Goal: Task Accomplishment & Management: Manage account settings

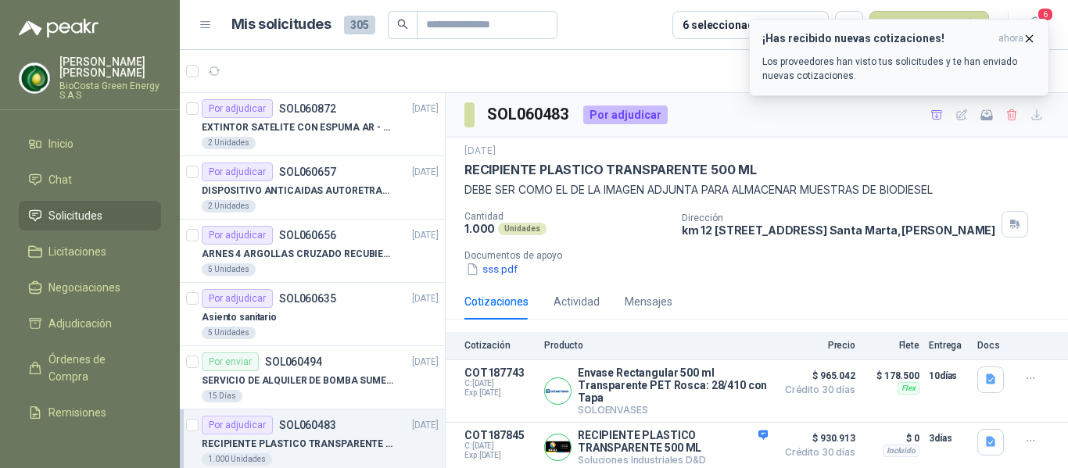
scroll to position [66, 0]
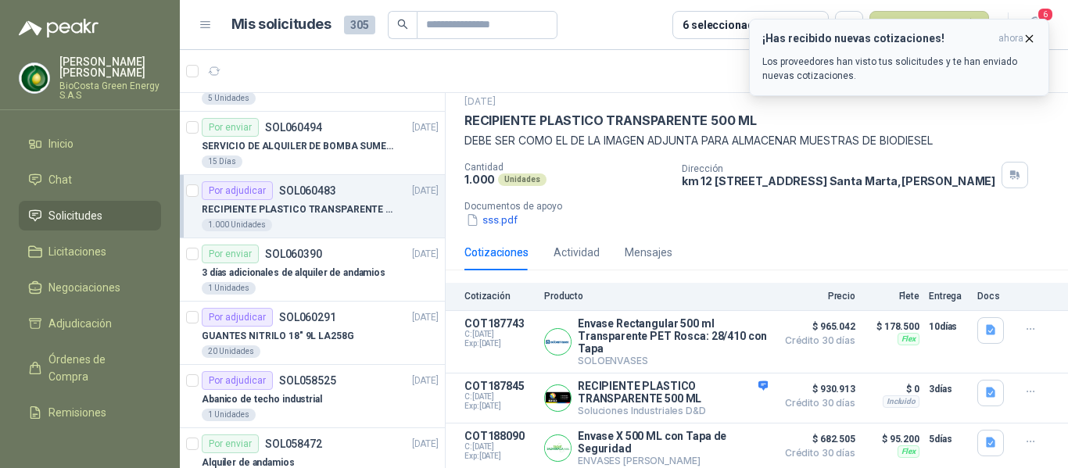
click at [801, 81] on p "Los proveedores han visto tus solicitudes y te han enviado nuevas cotizaciones." at bounding box center [899, 69] width 274 height 28
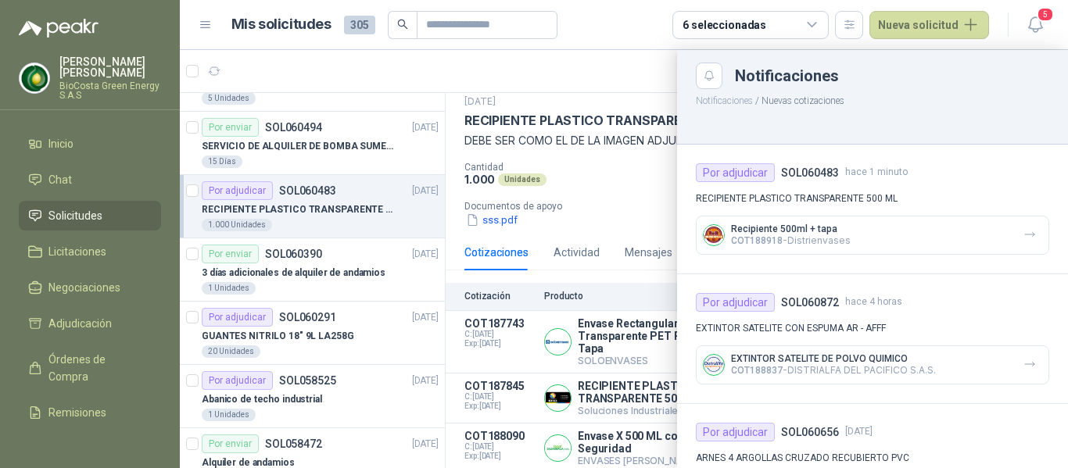
click at [600, 203] on div at bounding box center [624, 259] width 888 height 418
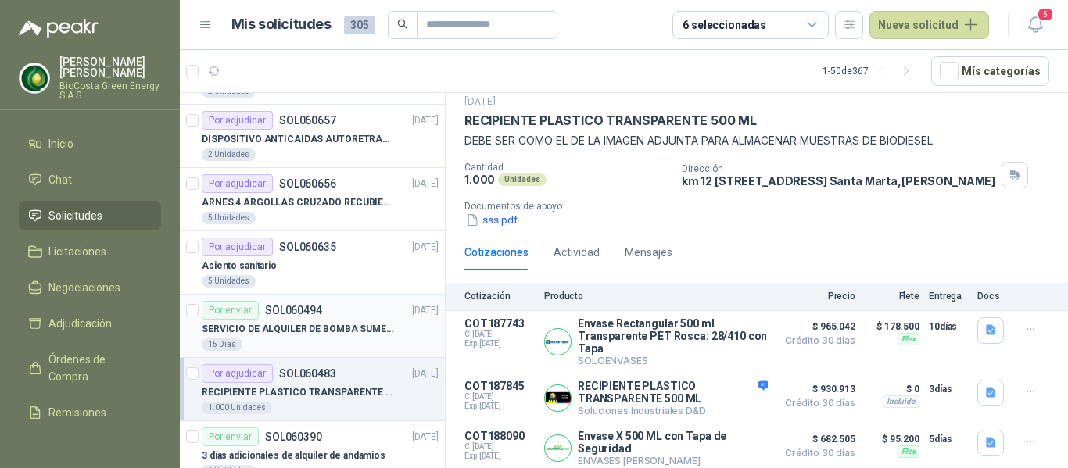
scroll to position [78, 0]
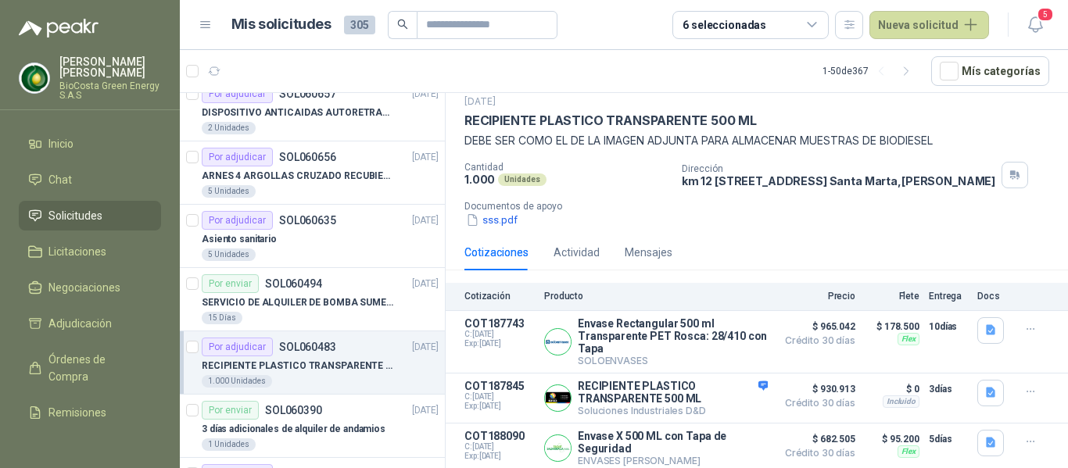
click at [266, 350] on div "Por adjudicar" at bounding box center [237, 347] width 71 height 19
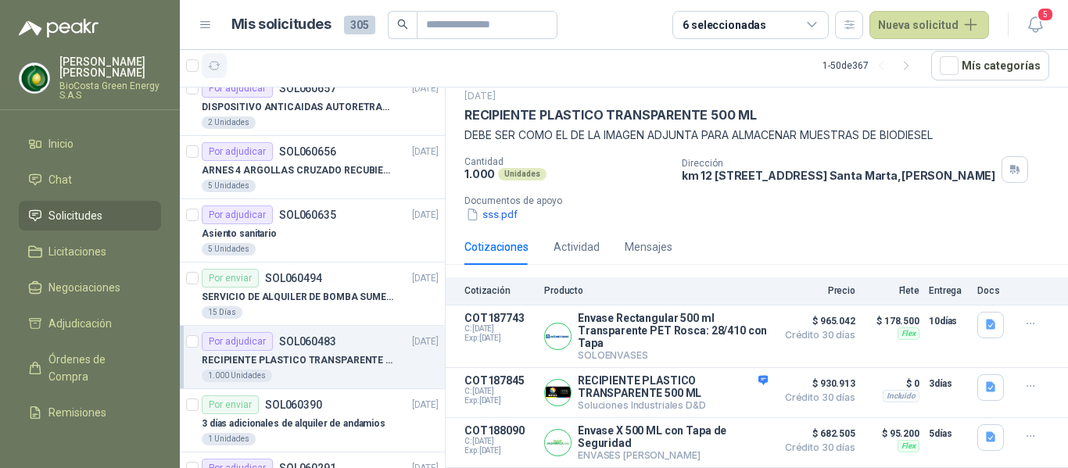
click at [218, 70] on icon "button" at bounding box center [214, 65] width 13 height 13
click at [279, 301] on p "SERVICIO DE ALQUILER DE BOMBA SUMERGIBLE DE 1 HP" at bounding box center [299, 297] width 195 height 15
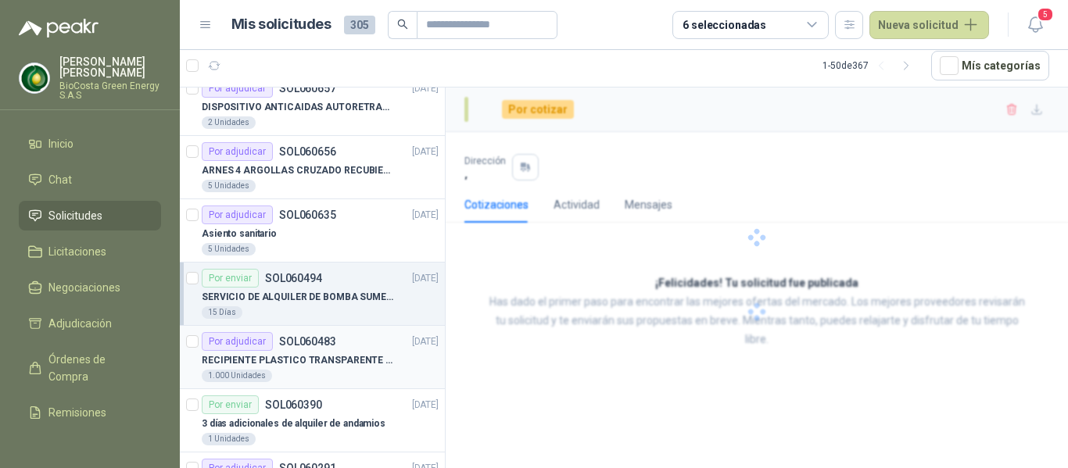
click at [281, 347] on p "SOL060483" at bounding box center [307, 341] width 57 height 11
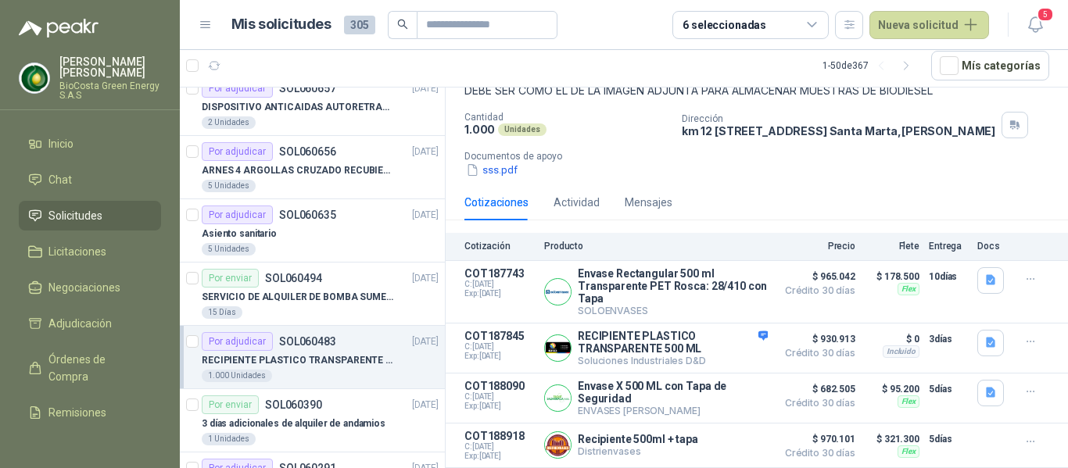
scroll to position [111, 0]
click at [723, 442] on button "Detalles" at bounding box center [730, 445] width 73 height 21
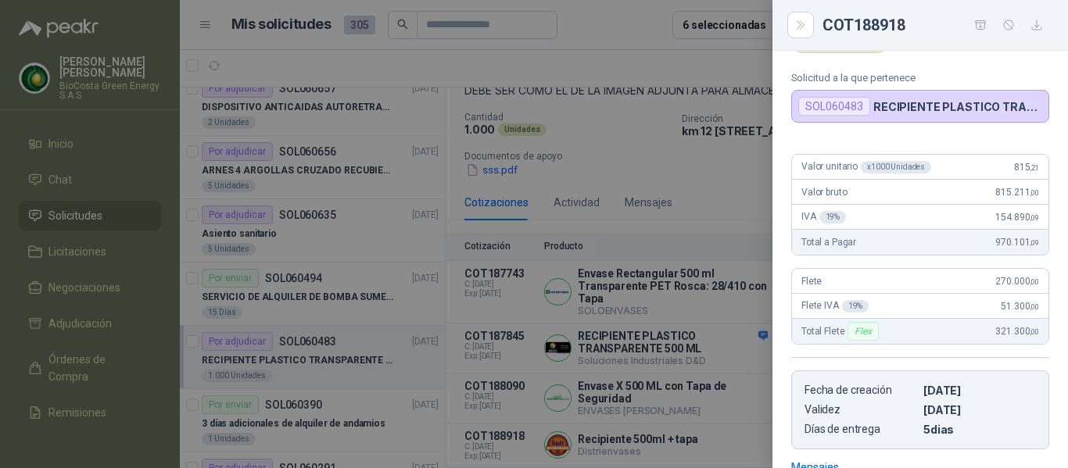
scroll to position [57, 0]
drag, startPoint x: 980, startPoint y: 285, endPoint x: 1005, endPoint y: 292, distance: 26.7
click at [1004, 284] on div "Flete 270.000 ,00" at bounding box center [920, 283] width 256 height 25
click at [975, 338] on div "Total Flete Flex 321.300 ,00" at bounding box center [920, 333] width 256 height 25
drag, startPoint x: 977, startPoint y: 338, endPoint x: 1023, endPoint y: 331, distance: 47.4
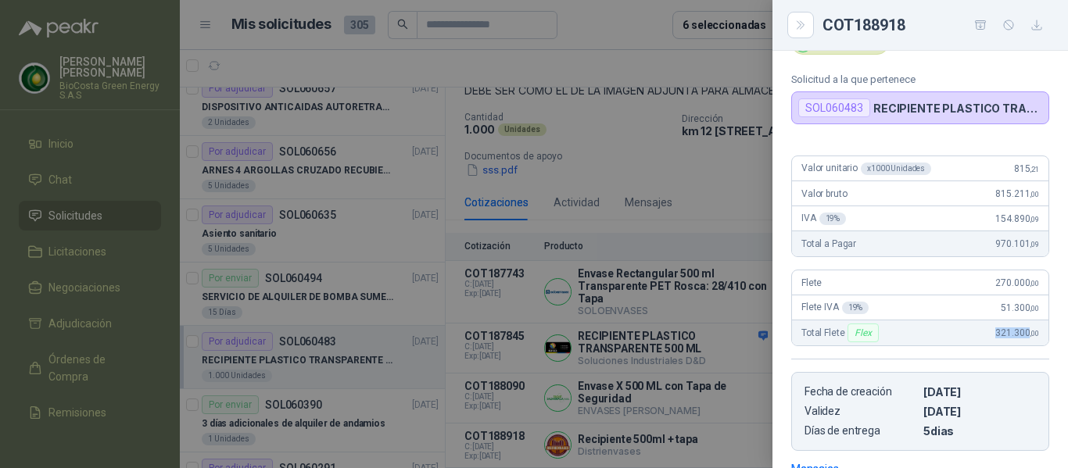
click at [1023, 331] on div "Total Flete Flex 321.300 ,00" at bounding box center [920, 333] width 256 height 25
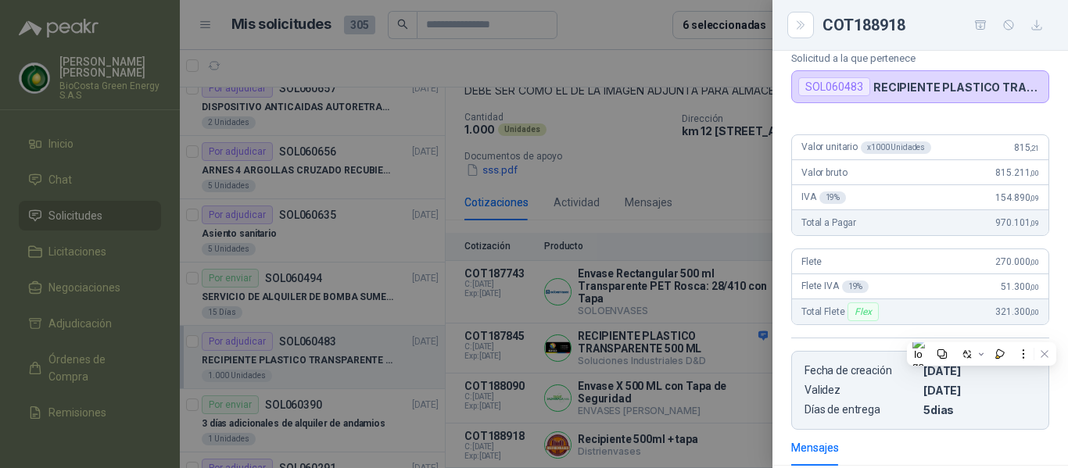
click at [891, 231] on article "Valor unitario x 1000 Unidades 815 ,21 Valor bruto 815.211 ,00 IVA 19 % 154.890…" at bounding box center [920, 185] width 258 height 102
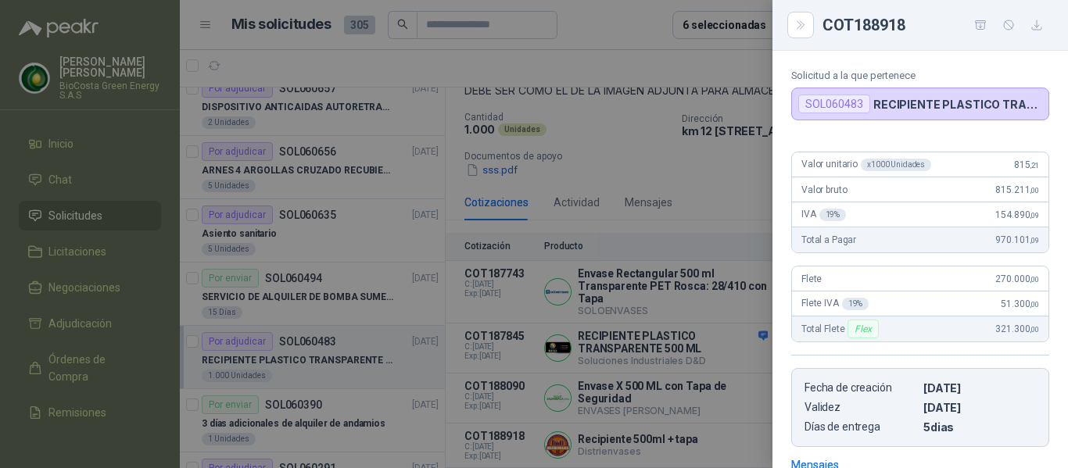
scroll to position [156, 0]
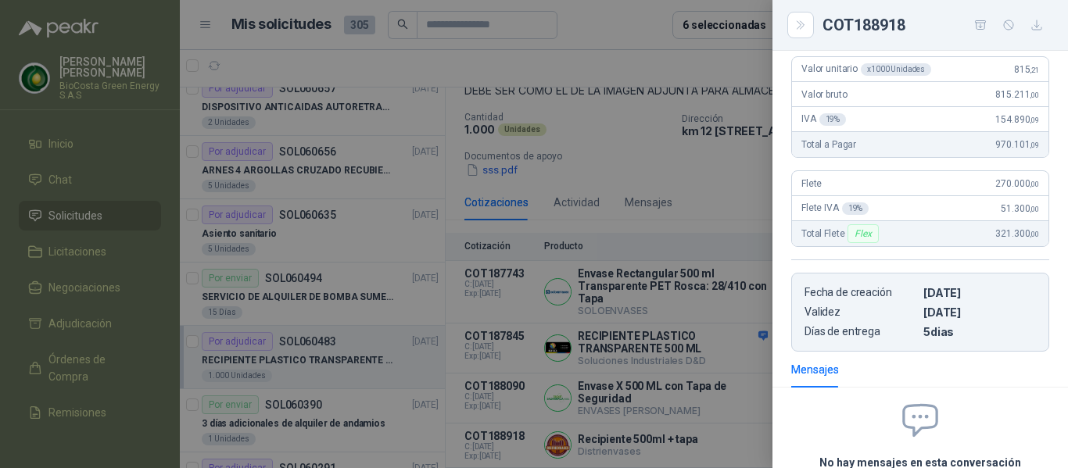
click at [728, 266] on div at bounding box center [534, 234] width 1068 height 468
